Goal: Information Seeking & Learning: Compare options

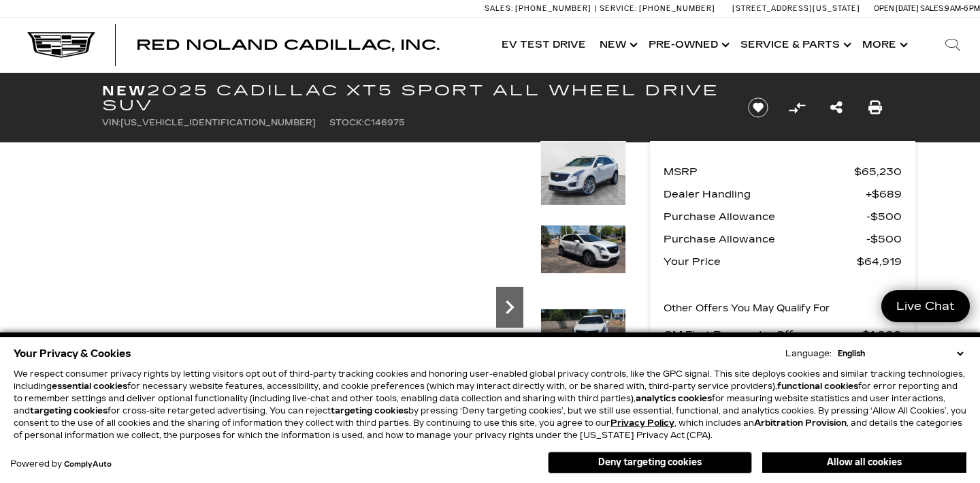
click at [510, 308] on icon "Next" at bounding box center [509, 306] width 27 height 27
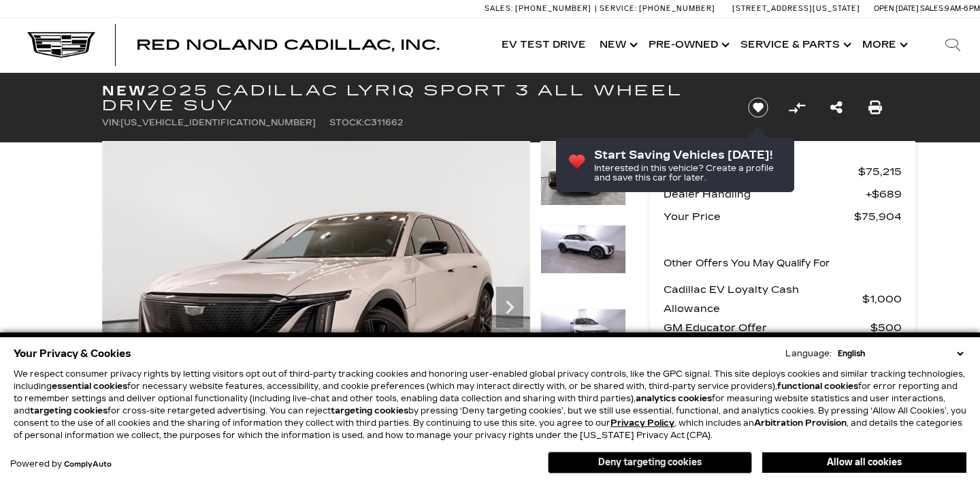
click at [678, 467] on button "Deny targeting cookies" at bounding box center [650, 462] width 204 height 22
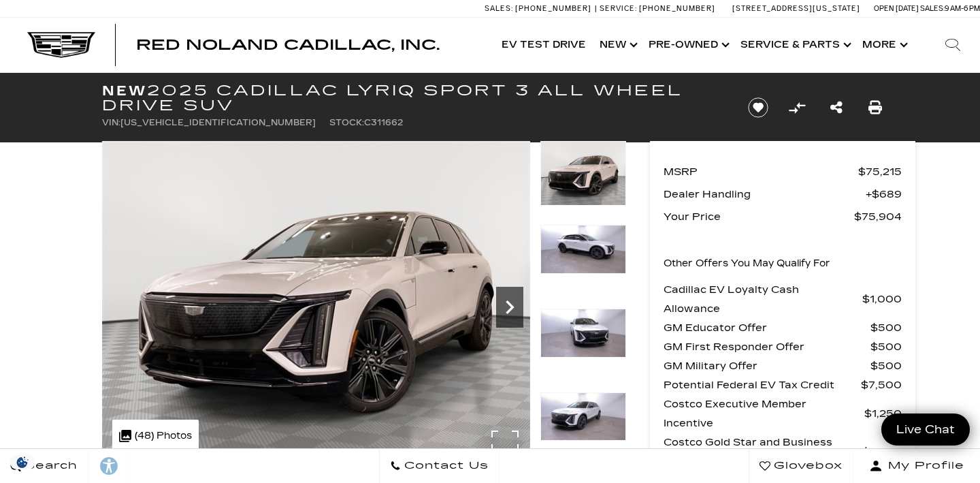
click at [507, 304] on icon "Next" at bounding box center [509, 306] width 27 height 27
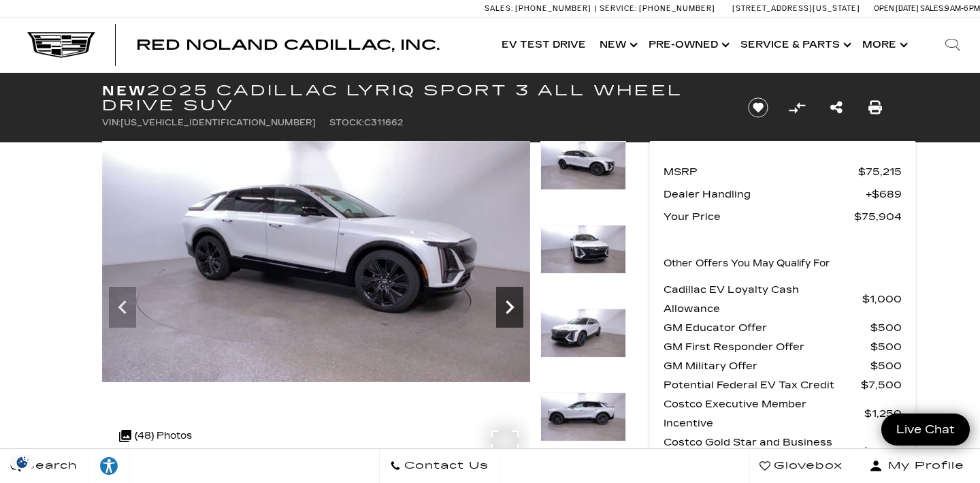
click at [507, 304] on icon "Next" at bounding box center [509, 306] width 27 height 27
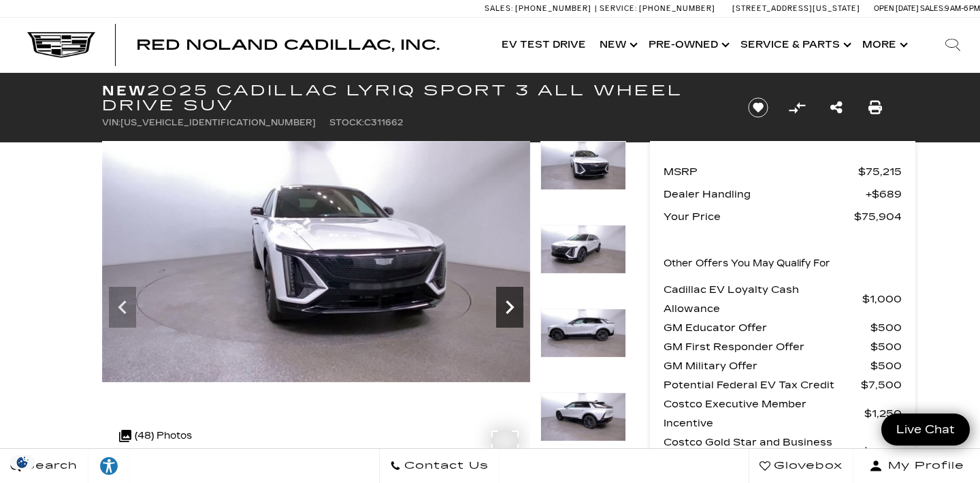
click at [507, 304] on icon "Next" at bounding box center [509, 306] width 27 height 27
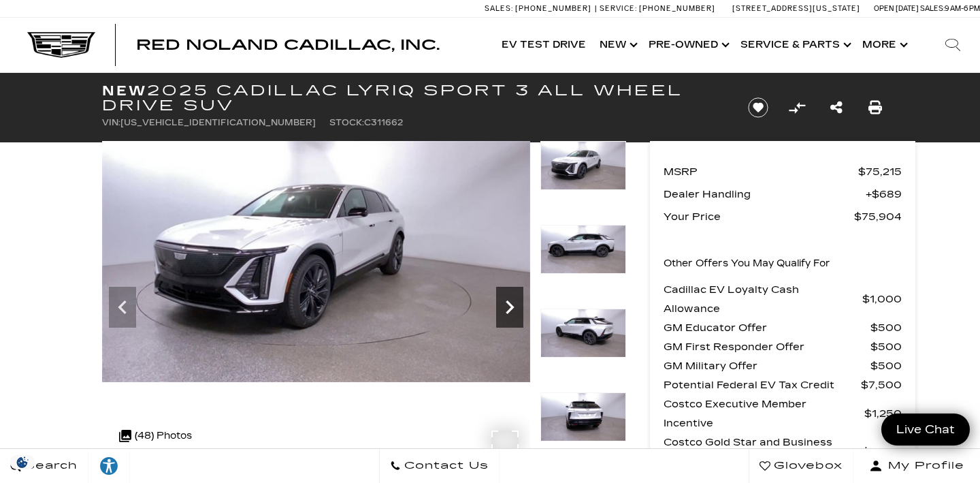
click at [507, 304] on icon "Next" at bounding box center [509, 306] width 27 height 27
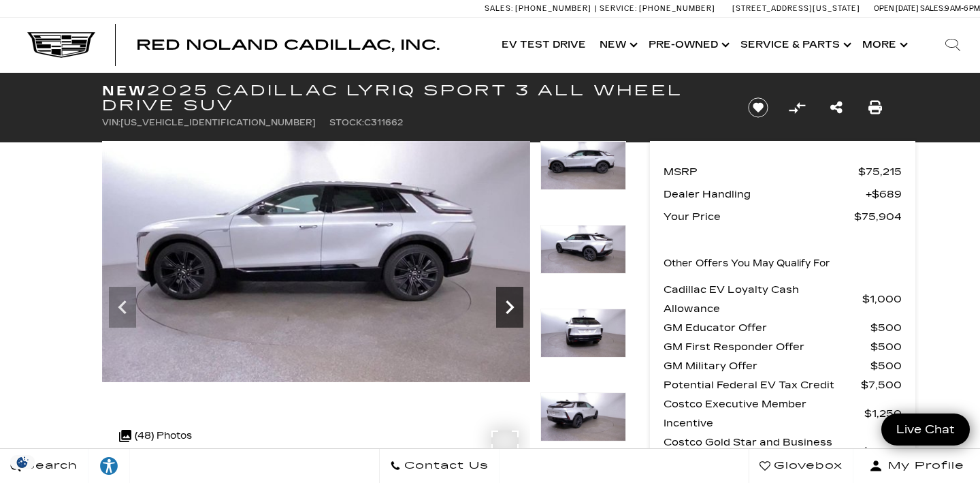
click at [507, 304] on icon "Next" at bounding box center [509, 306] width 27 height 27
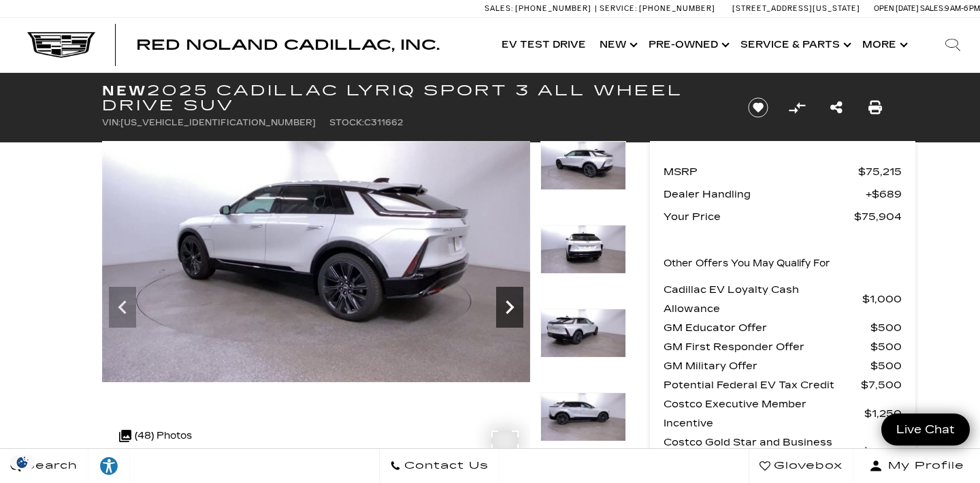
click at [507, 304] on icon "Next" at bounding box center [509, 306] width 27 height 27
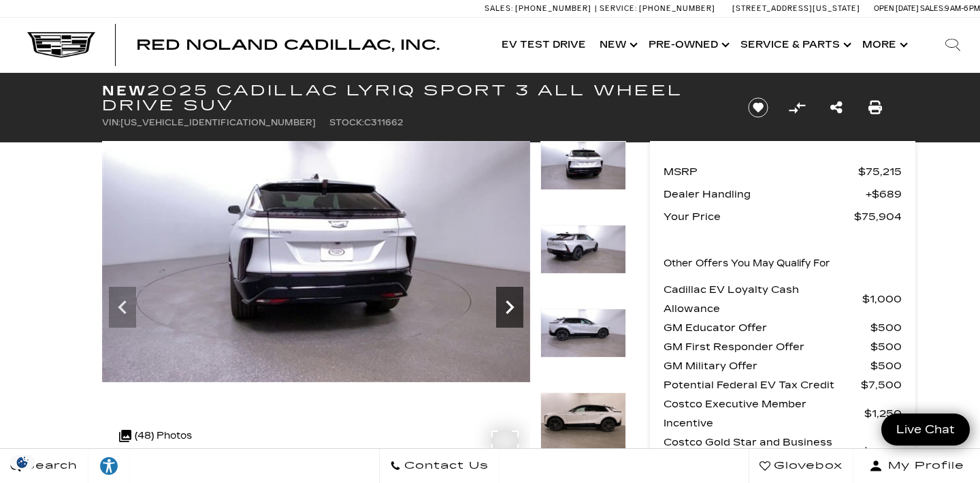
click at [507, 305] on icon "Next" at bounding box center [509, 306] width 27 height 27
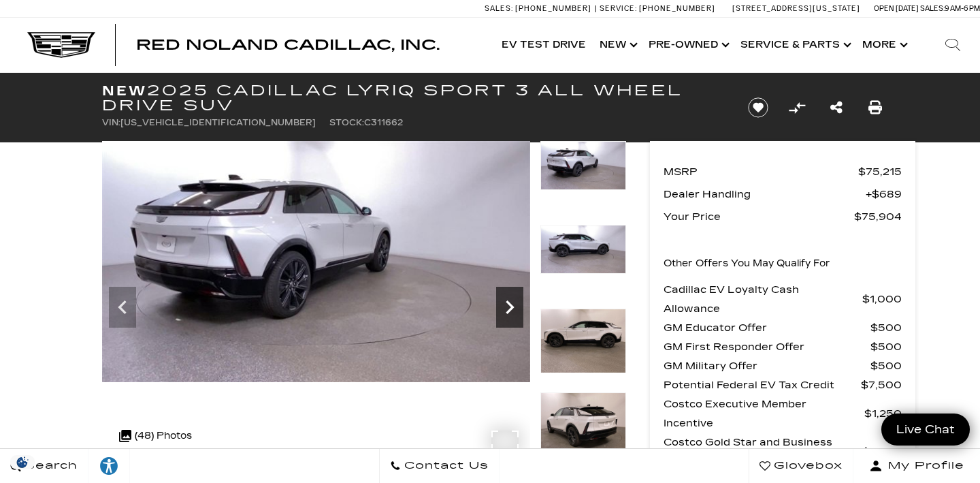
click at [507, 305] on icon "Next" at bounding box center [509, 306] width 27 height 27
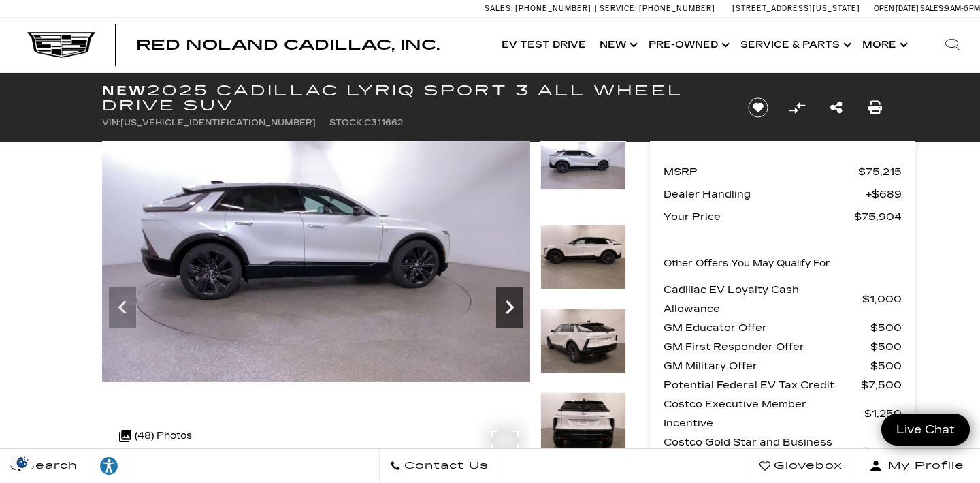
click at [507, 305] on icon "Next" at bounding box center [509, 306] width 27 height 27
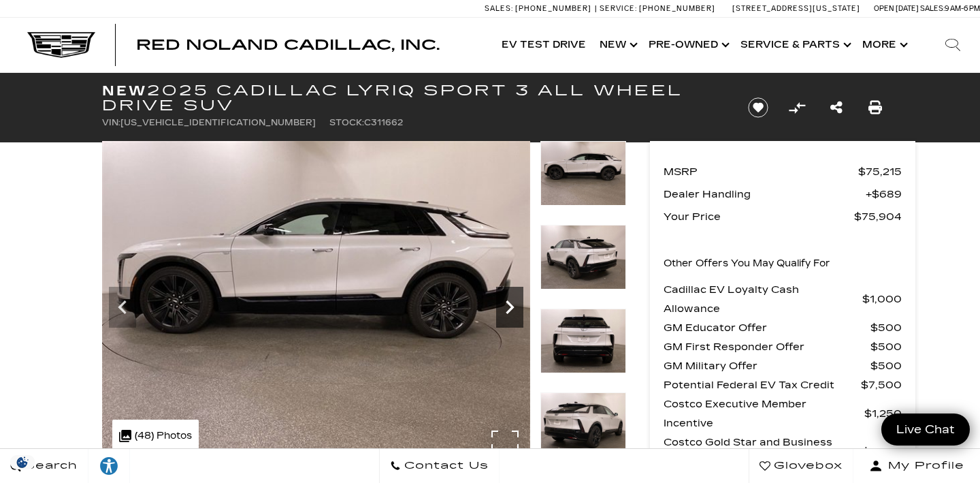
click at [507, 305] on icon "Next" at bounding box center [509, 306] width 27 height 27
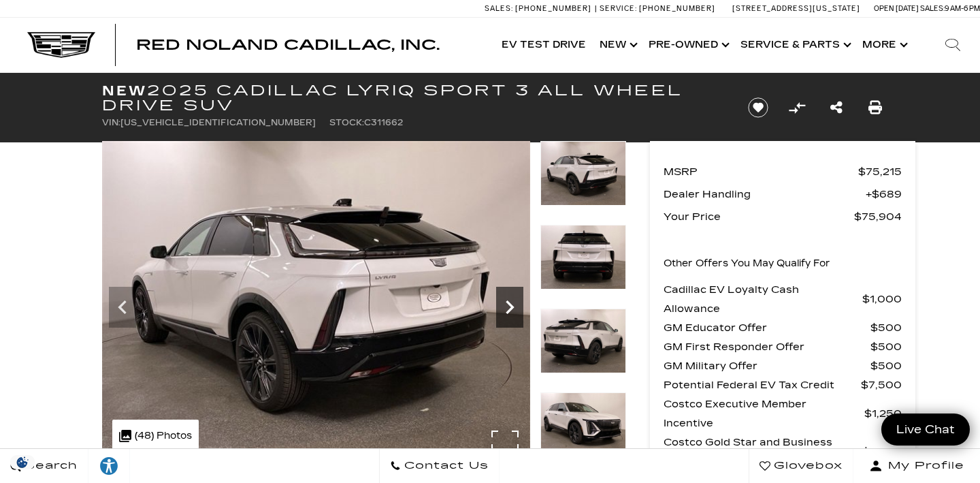
click at [507, 305] on icon "Next" at bounding box center [509, 306] width 27 height 27
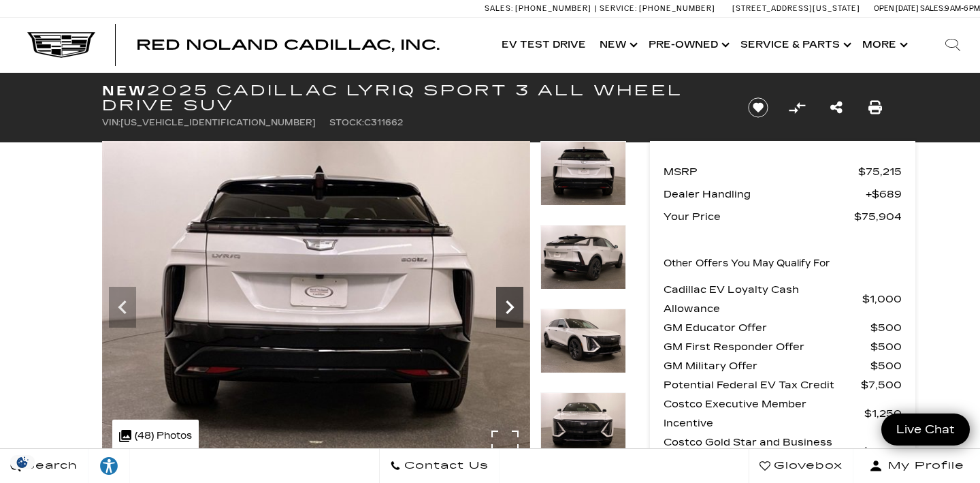
click at [507, 305] on icon "Next" at bounding box center [509, 306] width 27 height 27
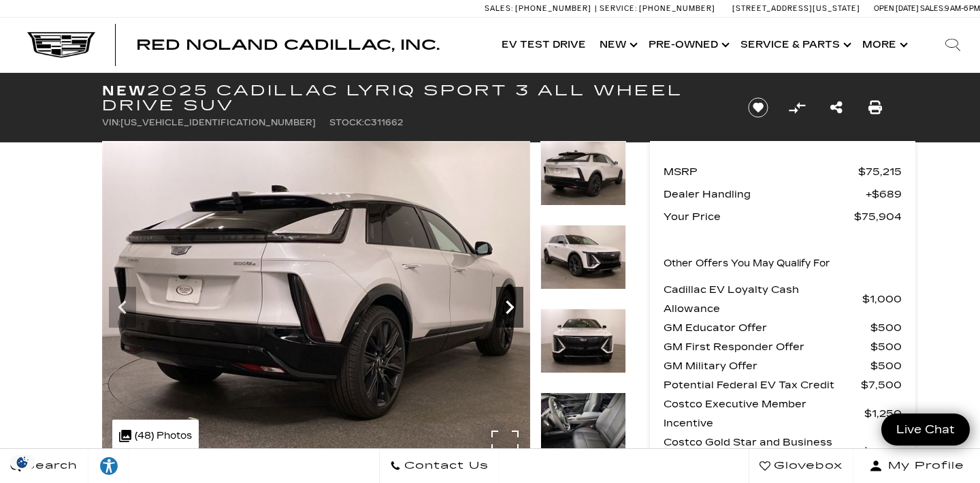
click at [507, 305] on icon "Next" at bounding box center [509, 306] width 27 height 27
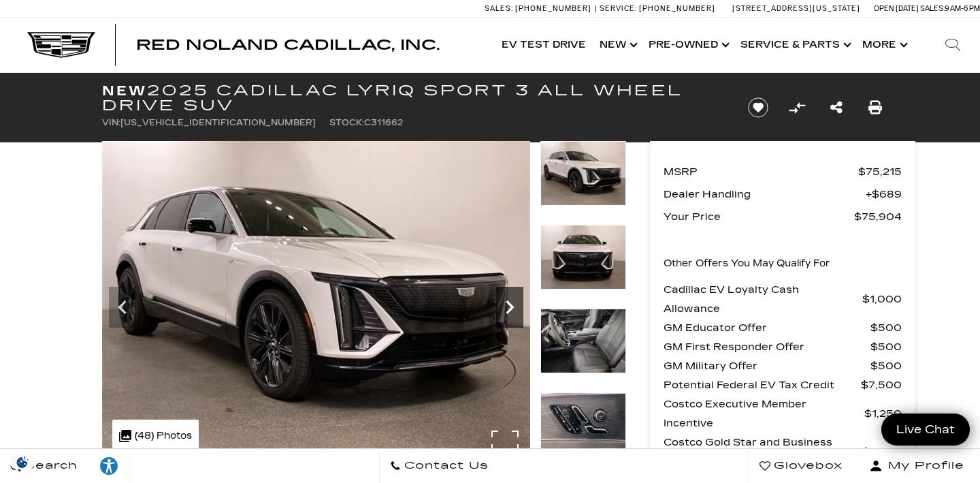
click at [507, 305] on icon "Next" at bounding box center [509, 306] width 27 height 27
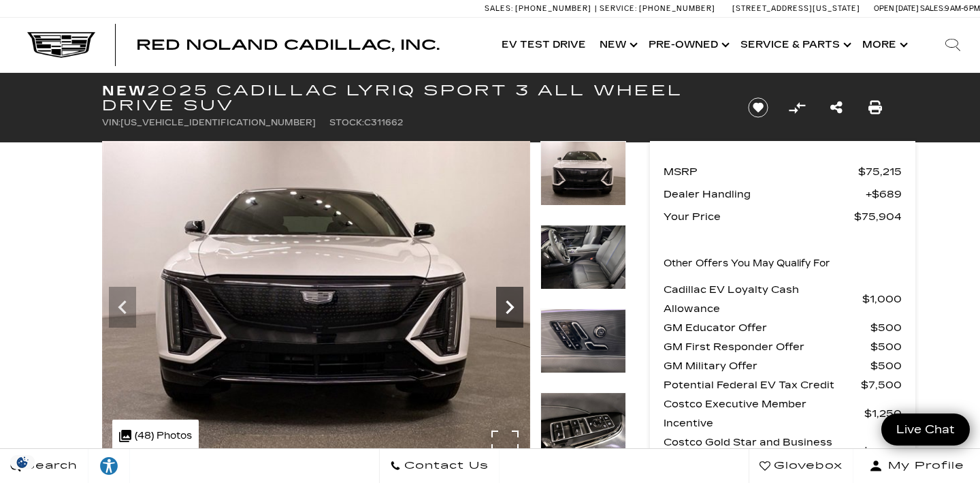
click at [507, 305] on icon "Next" at bounding box center [509, 306] width 27 height 27
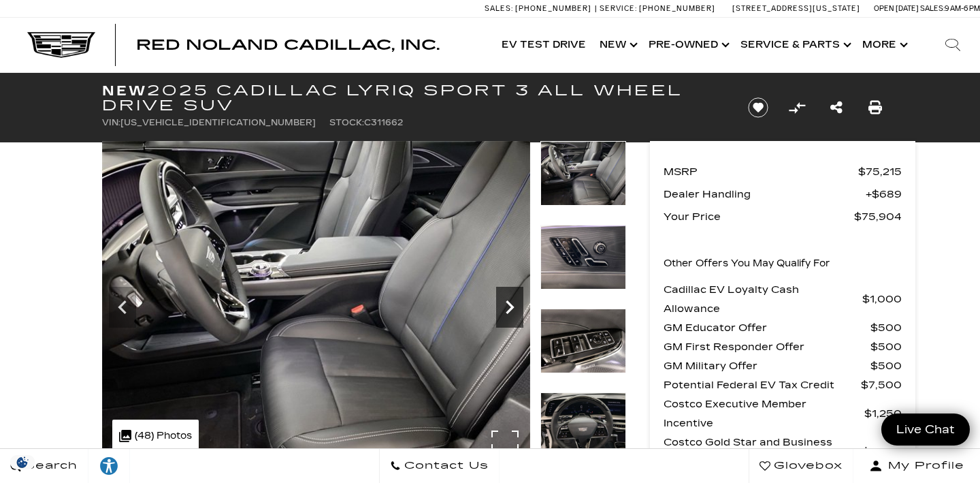
click at [507, 306] on icon "Next" at bounding box center [509, 306] width 27 height 27
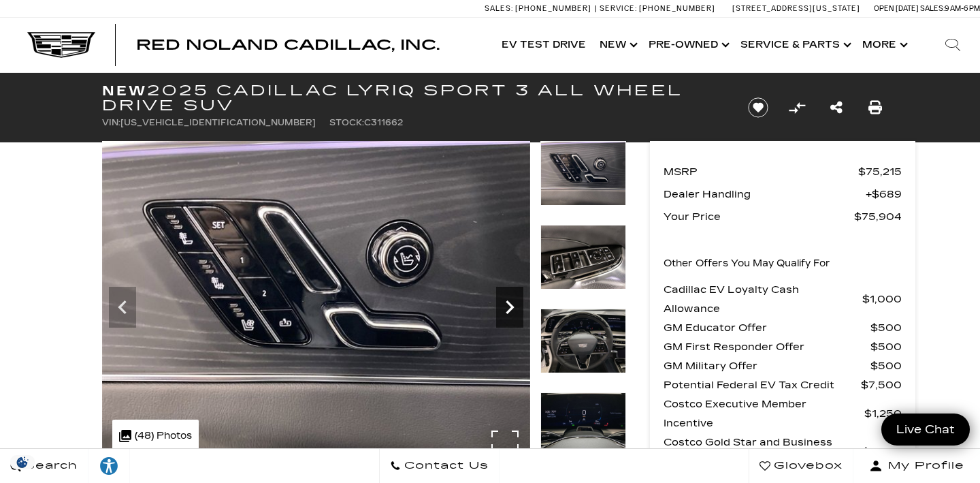
click at [507, 306] on icon "Next" at bounding box center [509, 306] width 27 height 27
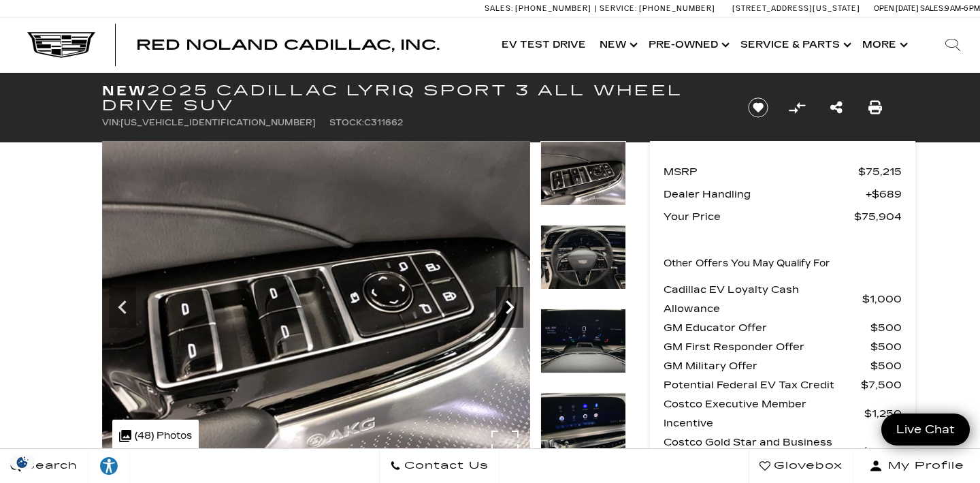
click at [507, 306] on icon "Next" at bounding box center [509, 306] width 27 height 27
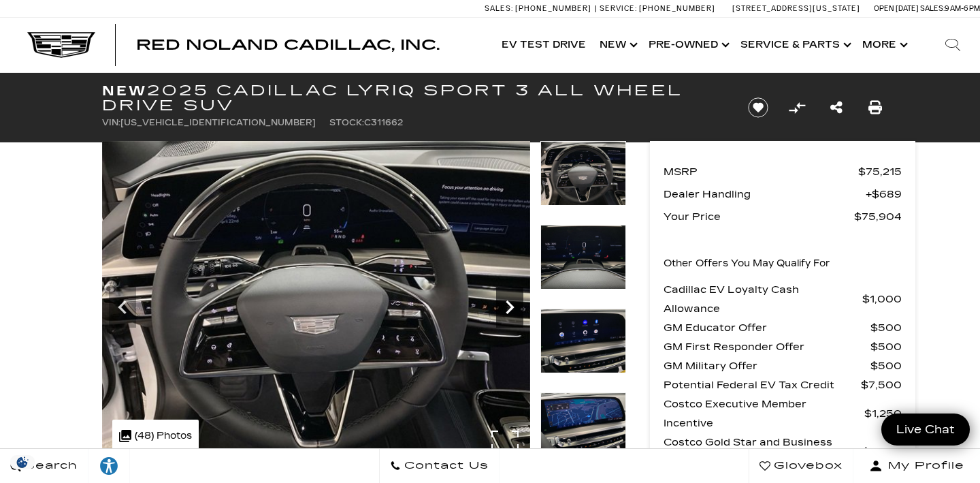
click at [507, 306] on icon "Next" at bounding box center [509, 306] width 27 height 27
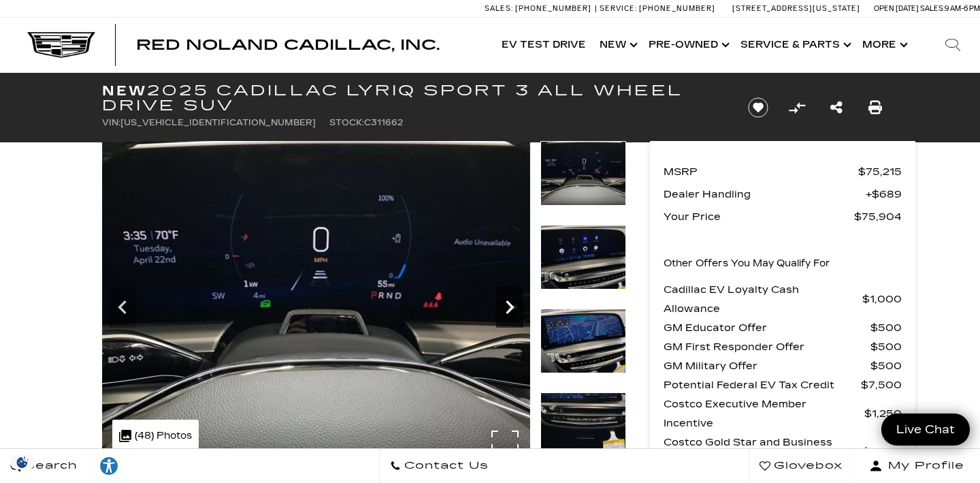
click at [507, 306] on icon "Next" at bounding box center [509, 306] width 27 height 27
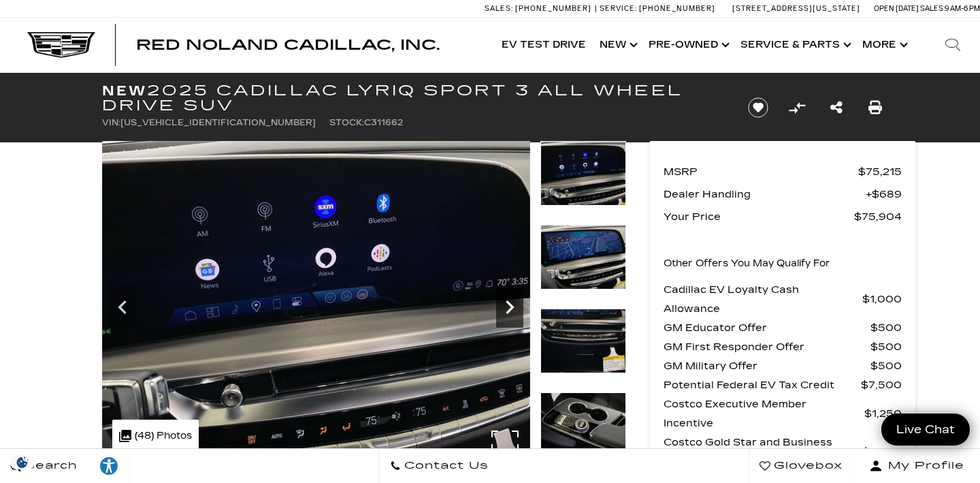
click at [507, 307] on icon "Next" at bounding box center [509, 306] width 27 height 27
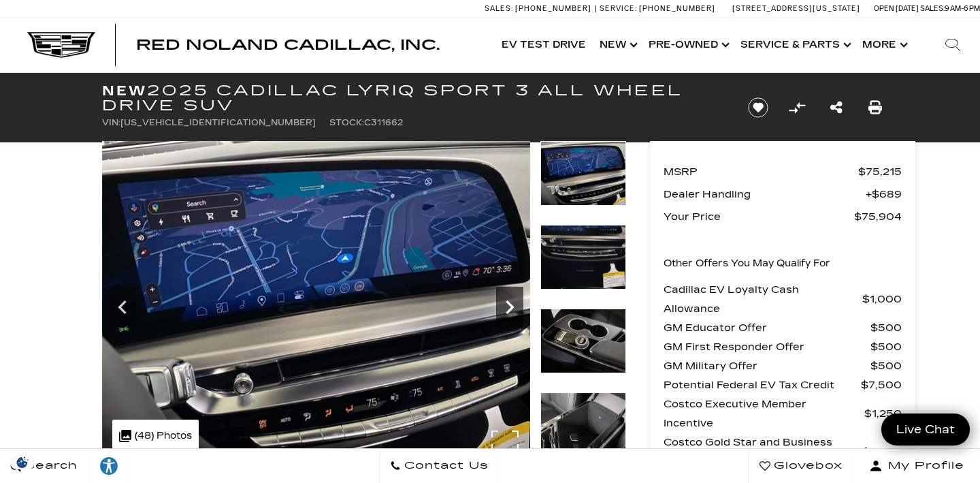
click at [507, 307] on icon "Next" at bounding box center [509, 306] width 27 height 27
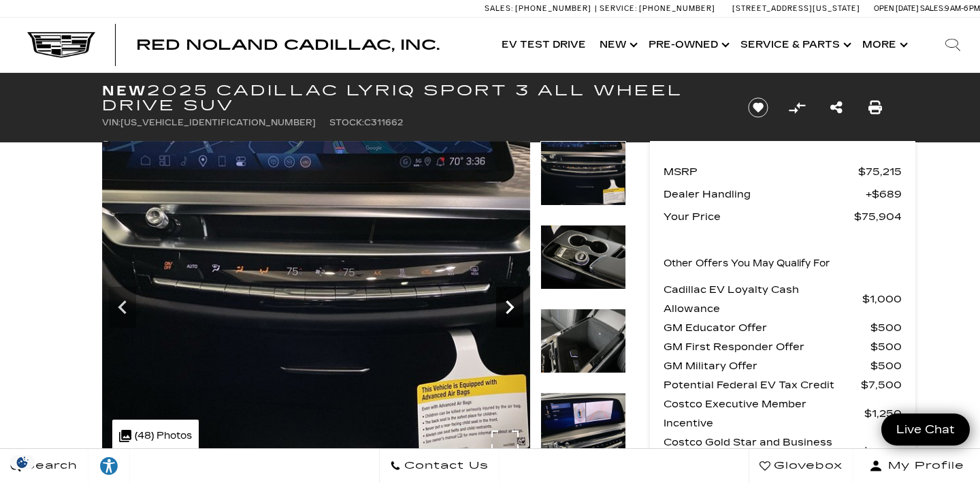
click at [507, 307] on icon "Next" at bounding box center [509, 306] width 27 height 27
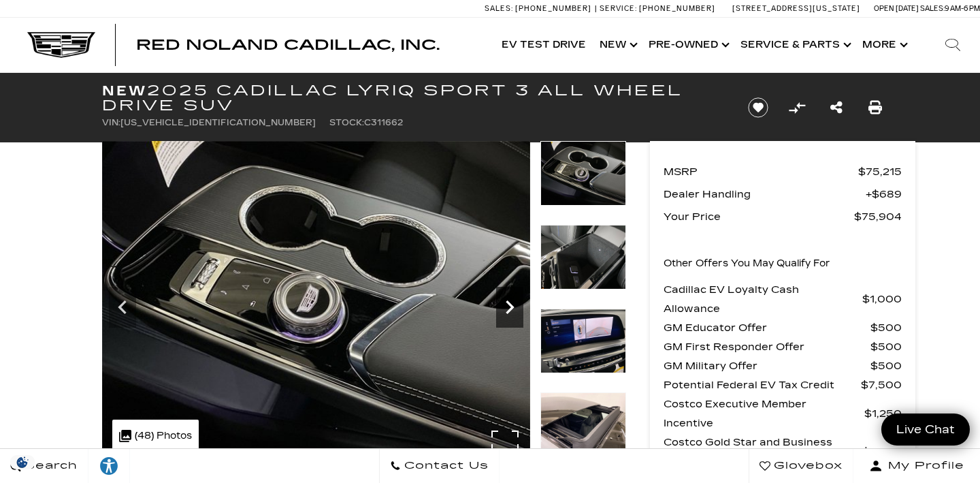
click at [507, 306] on icon "Next" at bounding box center [509, 306] width 27 height 27
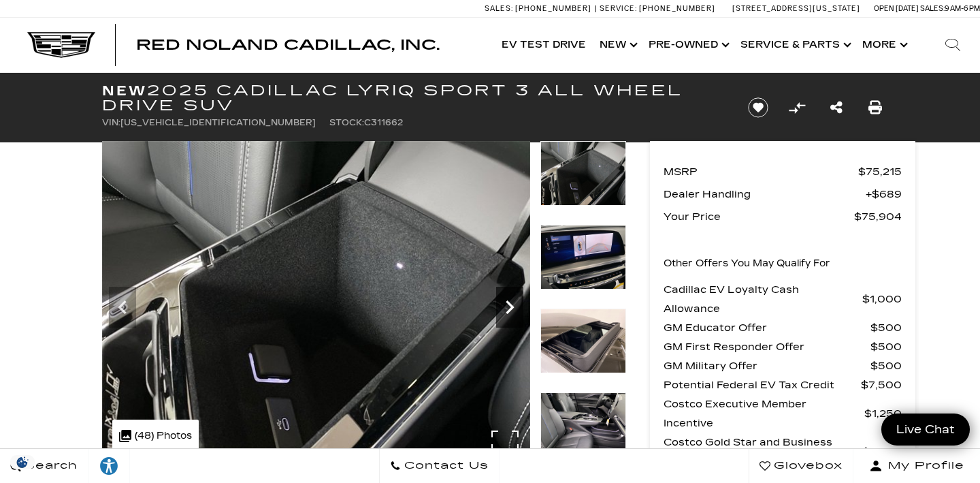
click at [507, 306] on icon "Next" at bounding box center [509, 306] width 27 height 27
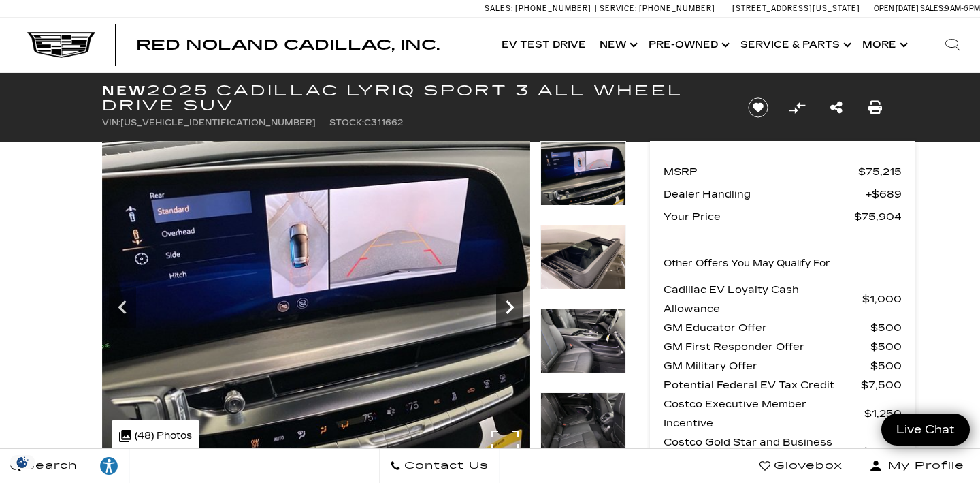
click at [507, 306] on icon "Next" at bounding box center [509, 306] width 27 height 27
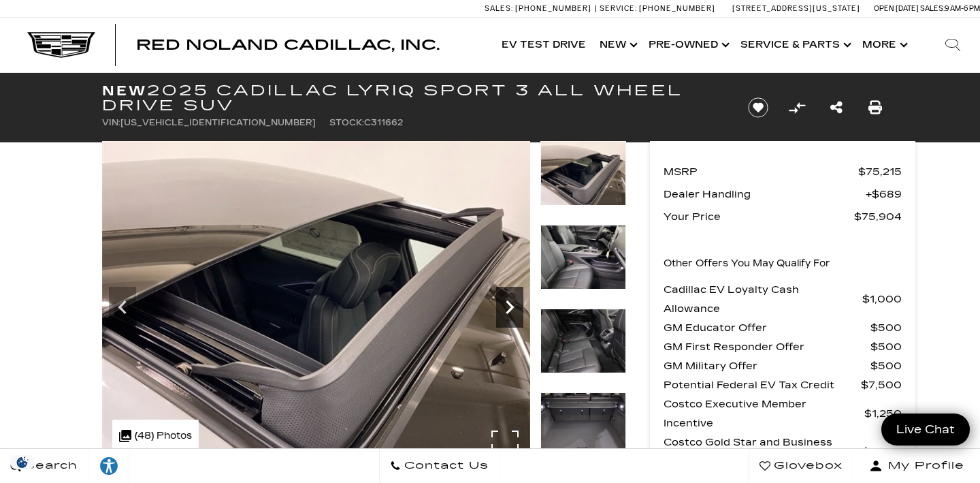
click at [507, 306] on icon "Next" at bounding box center [509, 306] width 27 height 27
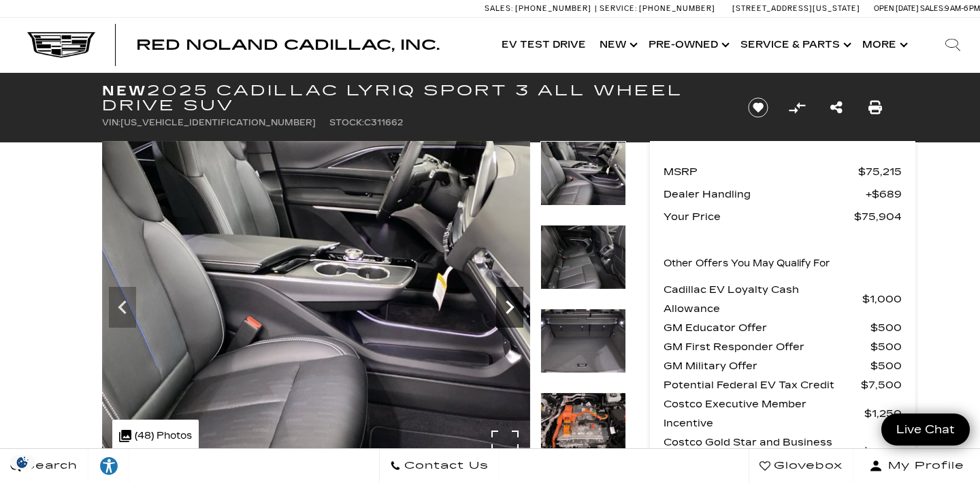
click at [507, 306] on icon "Next" at bounding box center [509, 306] width 27 height 27
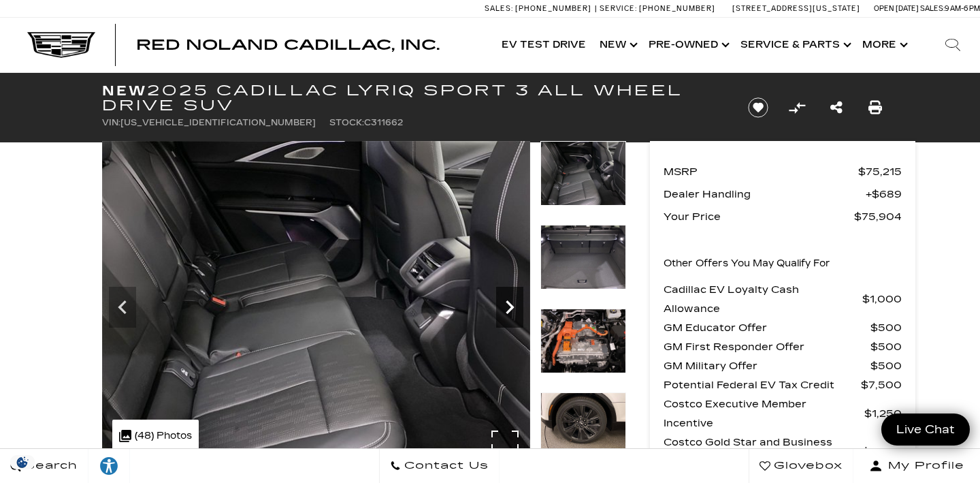
click at [507, 306] on icon "Next" at bounding box center [509, 306] width 27 height 27
